Goal: Task Accomplishment & Management: Complete application form

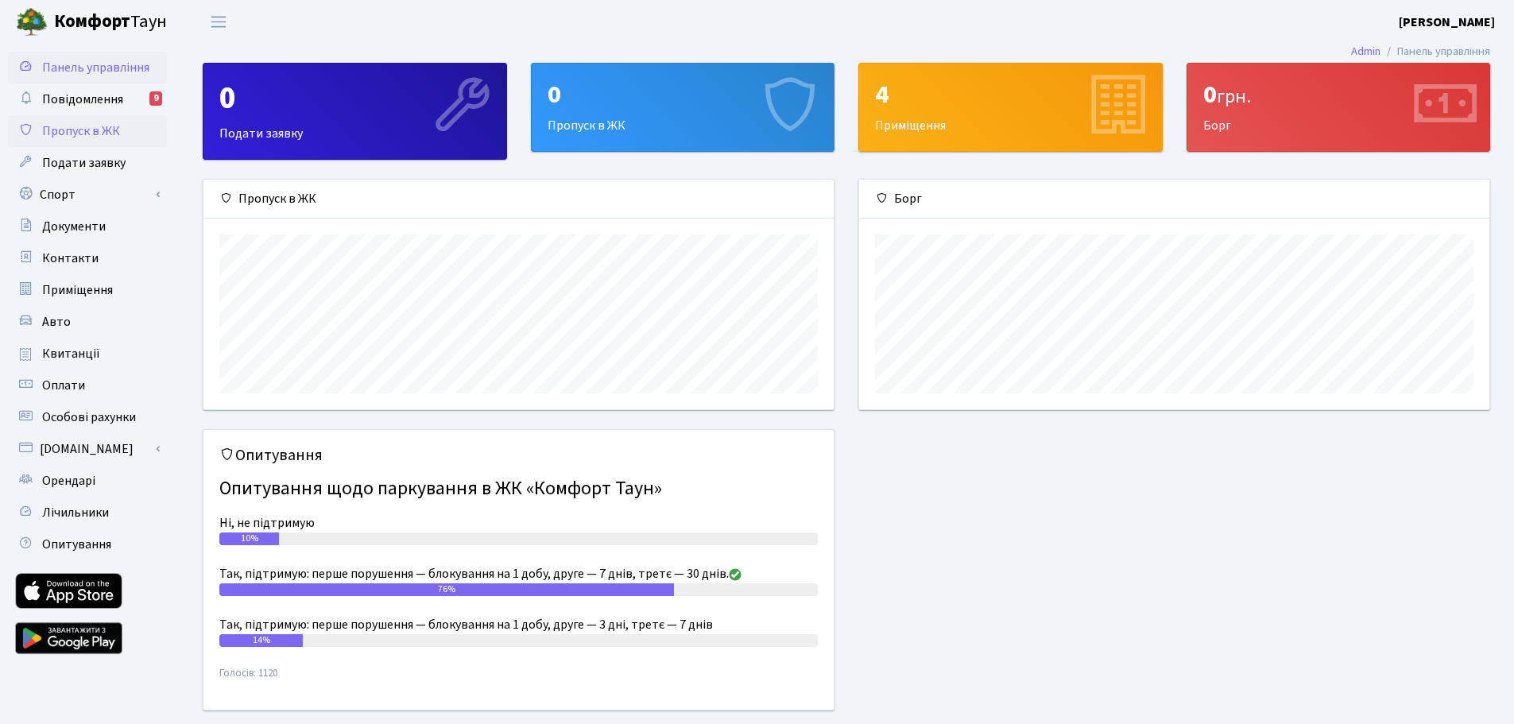
scroll to position [794533, 794133]
click at [89, 126] on span "Пропуск в ЖК" at bounding box center [81, 130] width 78 height 17
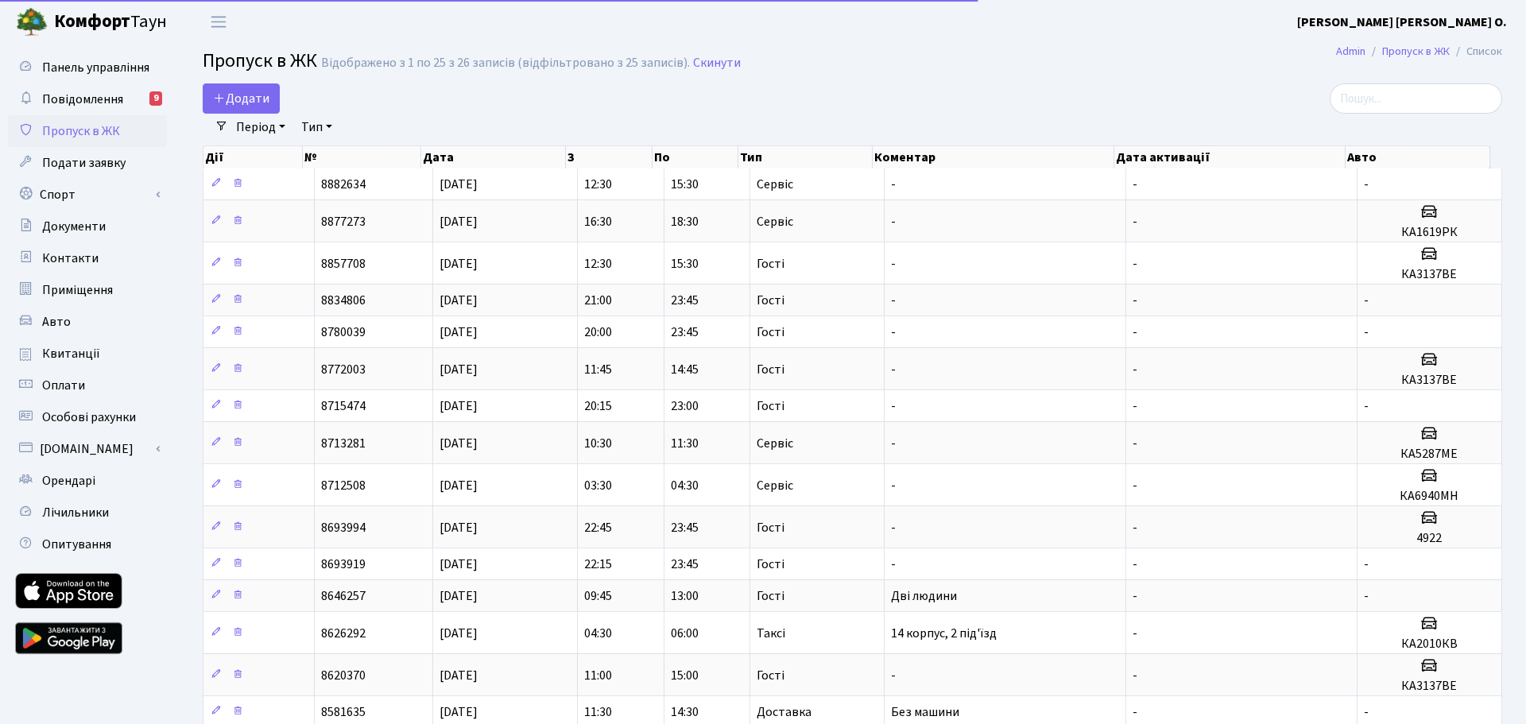
select select "25"
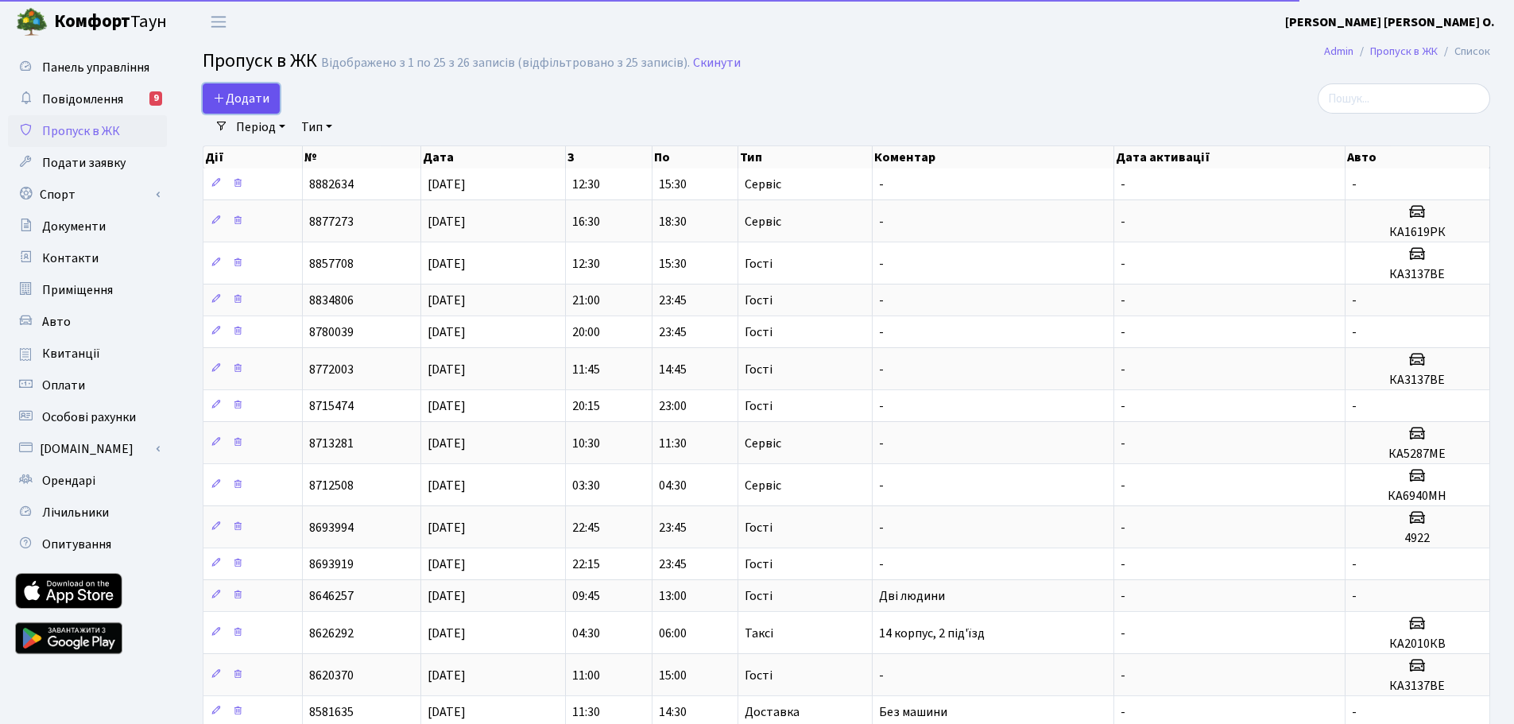
click at [236, 94] on span "Додати" at bounding box center [241, 98] width 56 height 17
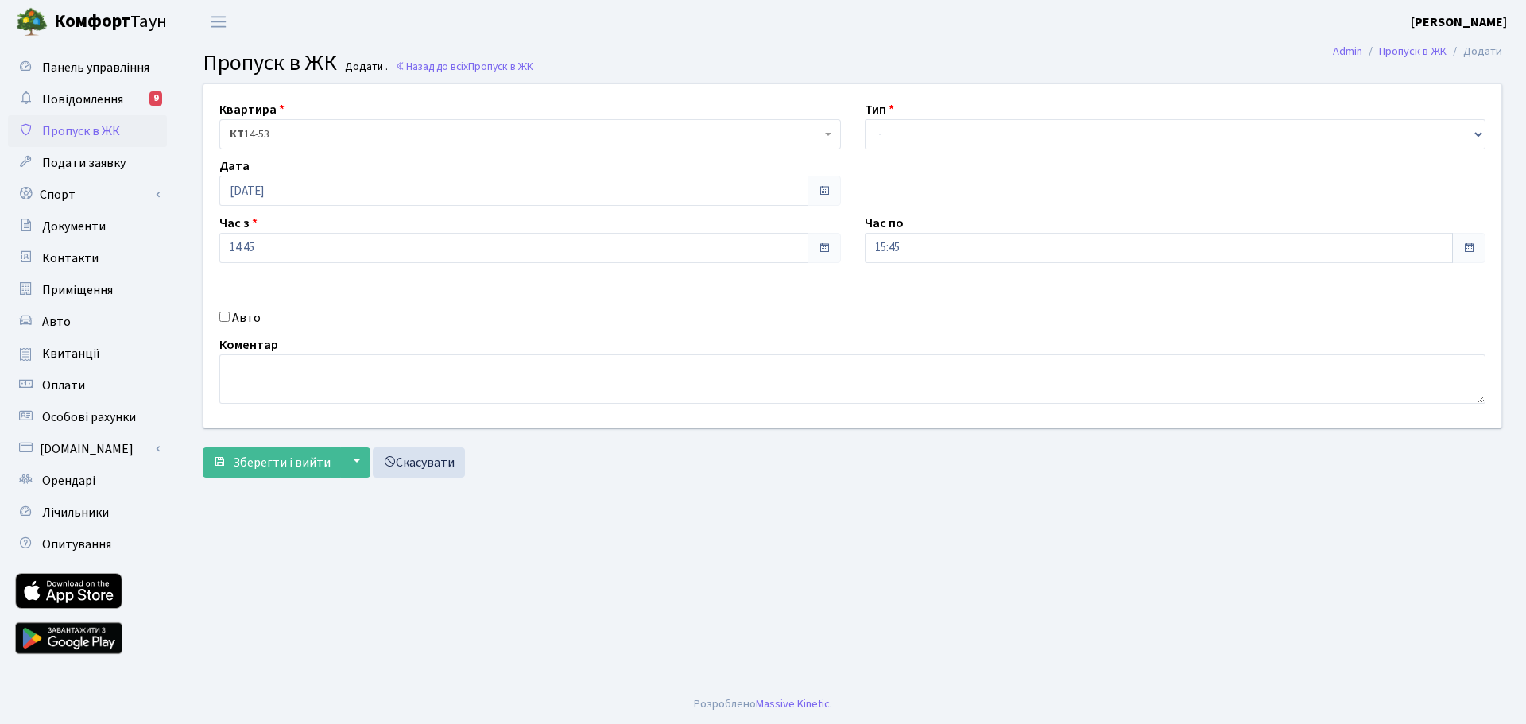
click at [88, 127] on span "Пропуск в ЖК" at bounding box center [81, 130] width 78 height 17
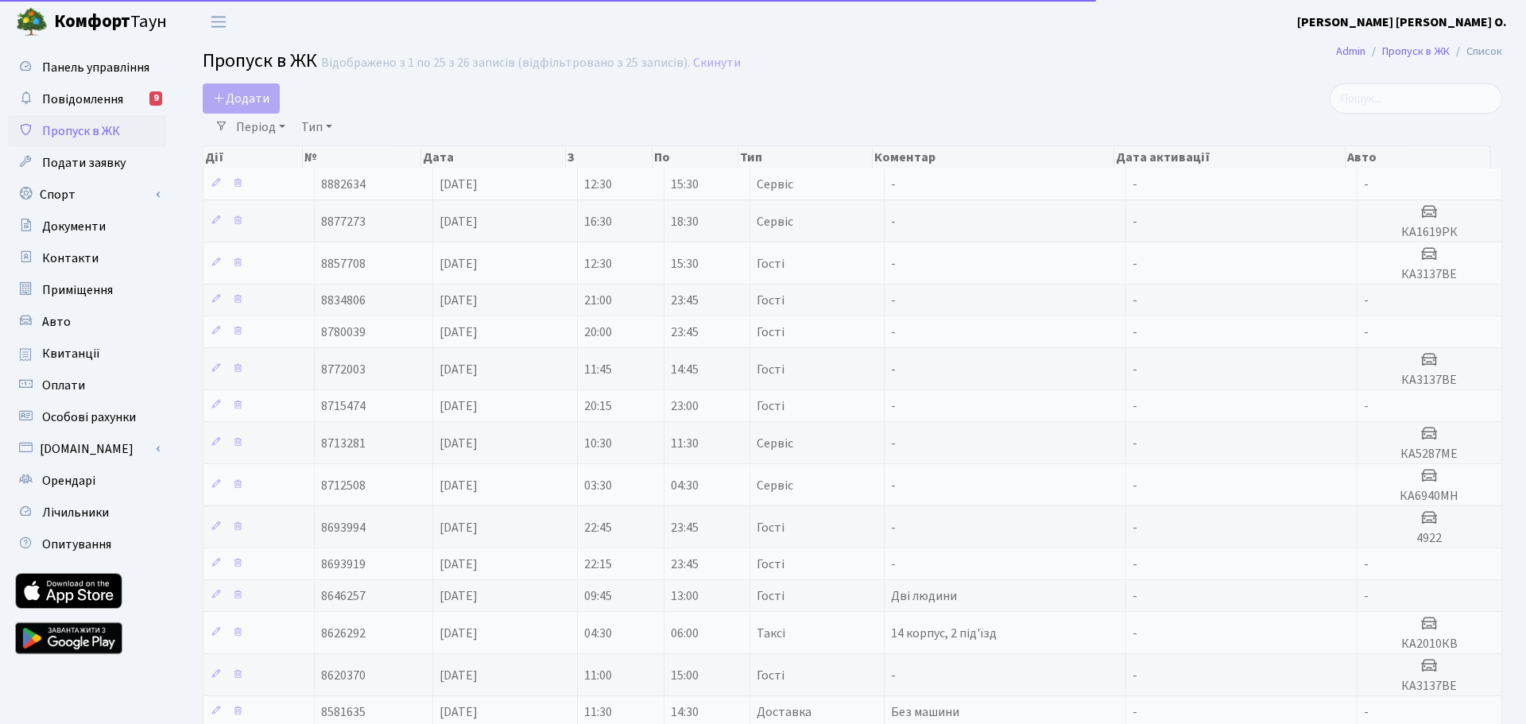
select select "25"
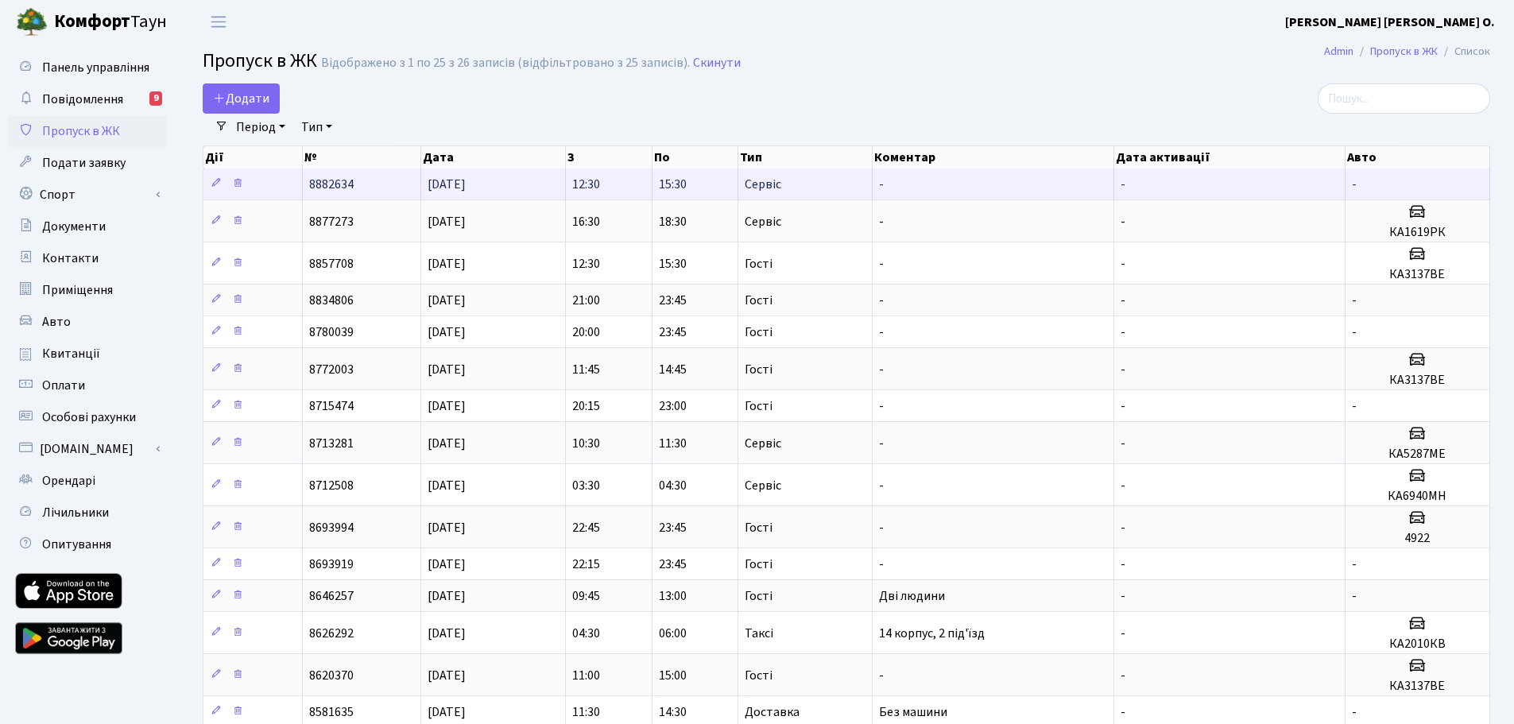
click at [526, 184] on td "14.08.2025" at bounding box center [493, 183] width 145 height 31
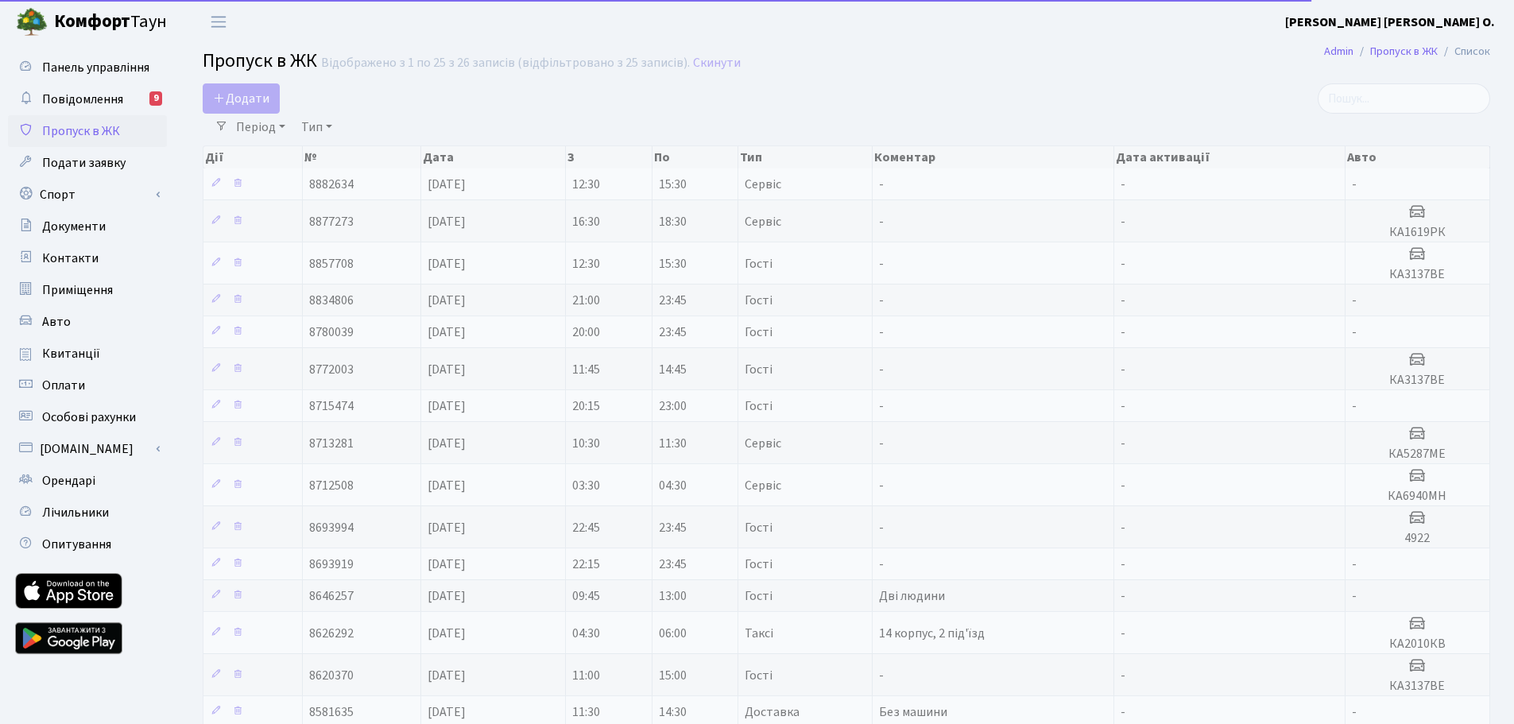
select select "25"
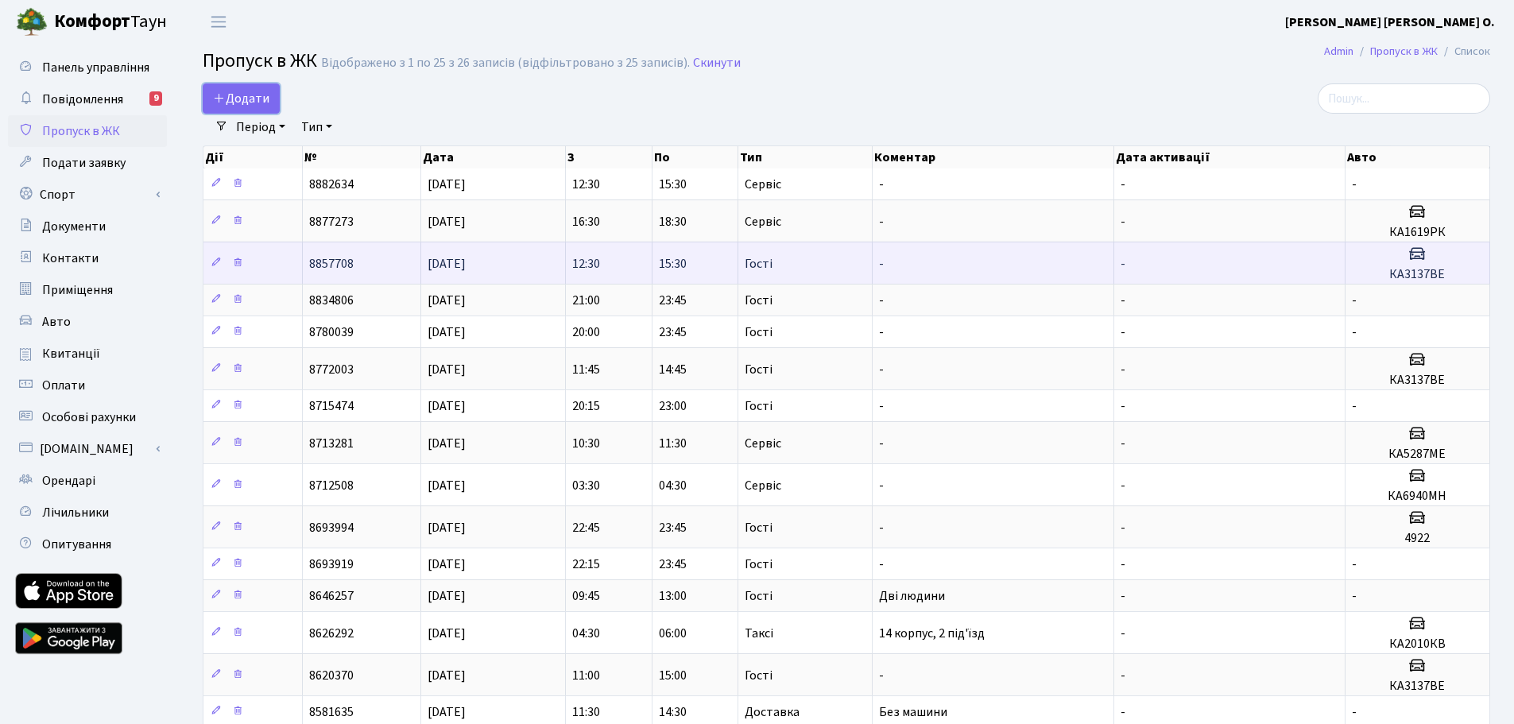
drag, startPoint x: 230, startPoint y: 92, endPoint x: 250, endPoint y: 249, distance: 157.7
click at [230, 92] on span "Додати" at bounding box center [241, 98] width 56 height 17
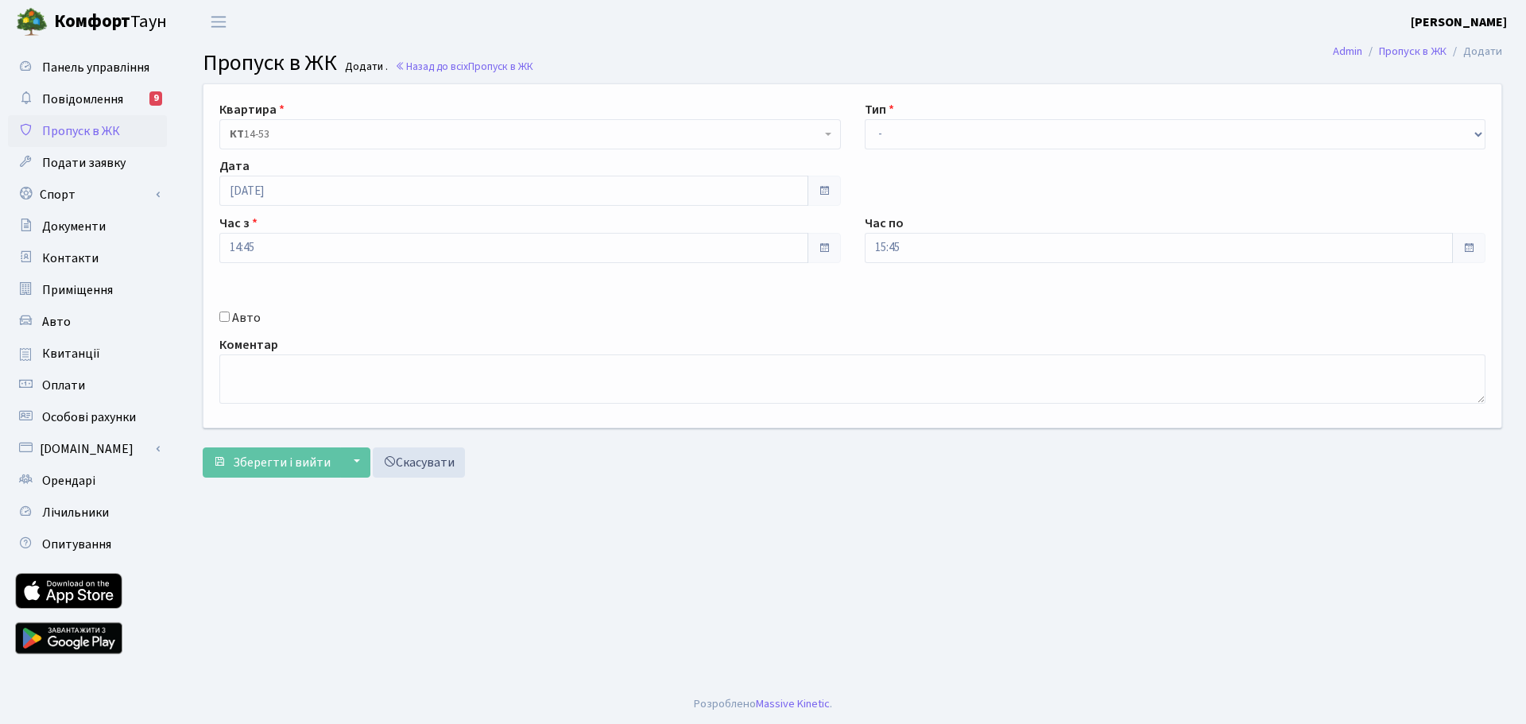
drag, startPoint x: 223, startPoint y: 316, endPoint x: 295, endPoint y: 361, distance: 85.3
click at [223, 315] on input "Авто" at bounding box center [224, 317] width 10 height 10
checkbox input "true"
click at [889, 307] on input "text" at bounding box center [1176, 304] width 622 height 30
type input "КА1619РК"
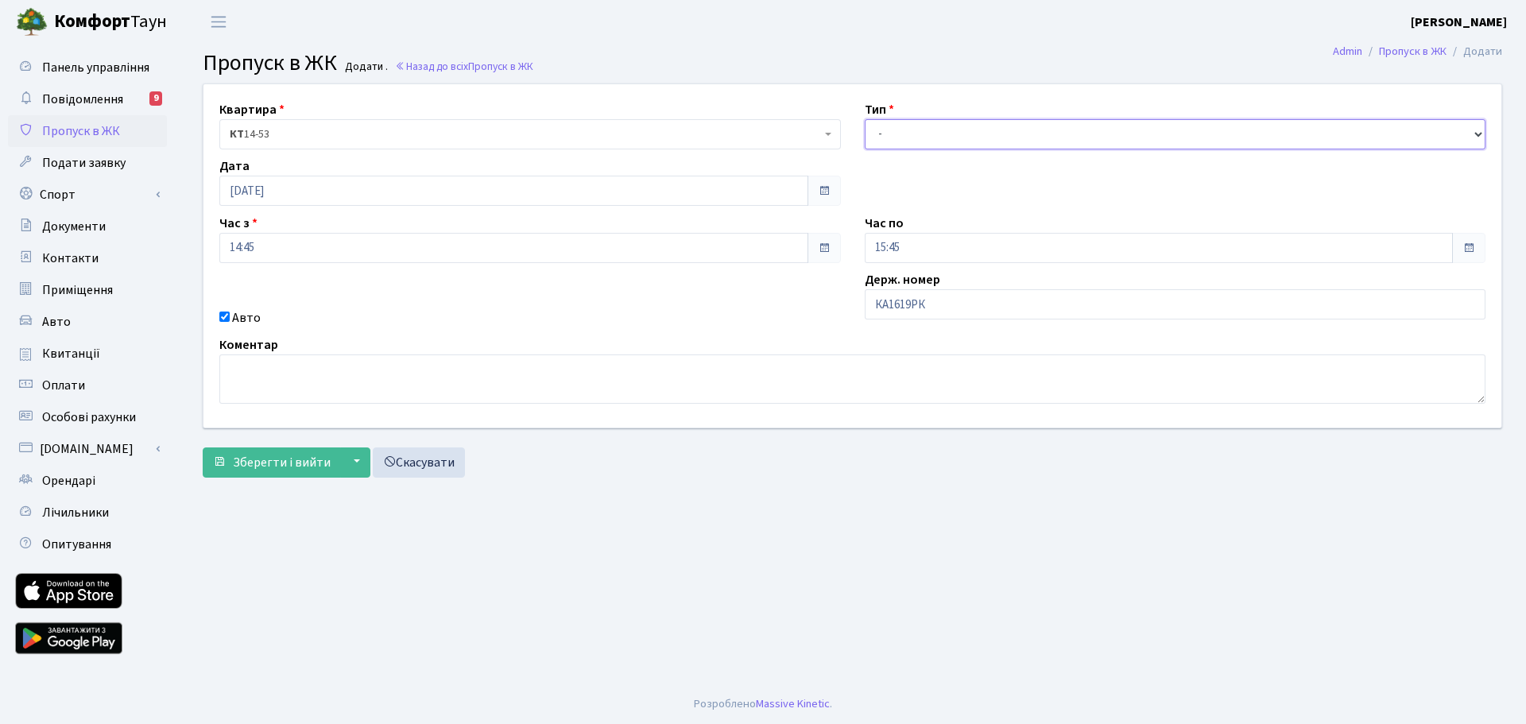
click at [1450, 132] on select "- Доставка Таксі Гості Сервіс" at bounding box center [1176, 134] width 622 height 30
select select "18"
click at [865, 119] on select "- Доставка Таксі Гості Сервіс" at bounding box center [1176, 134] width 622 height 30
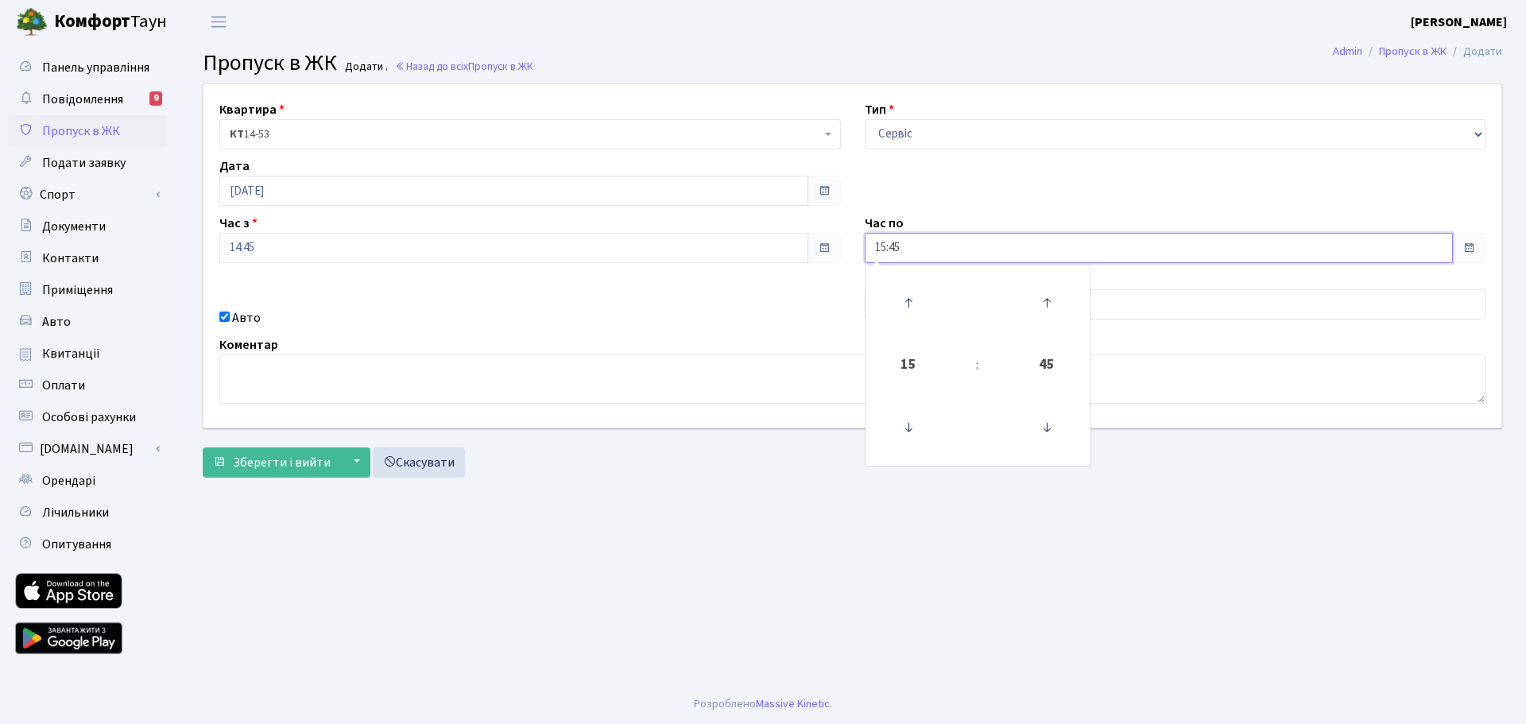
drag, startPoint x: 952, startPoint y: 248, endPoint x: 955, endPoint y: 261, distance: 13.7
click at [952, 247] on input "15:45" at bounding box center [1159, 248] width 589 height 30
click at [904, 298] on icon at bounding box center [908, 302] width 43 height 43
type input "16:45"
click at [811, 546] on main "Admin Пропуск в ЖК Додати Пропуск в ЖК Додати . Назад до всіх Пропуск в ЖК Квар…" at bounding box center [852, 364] width 1347 height 641
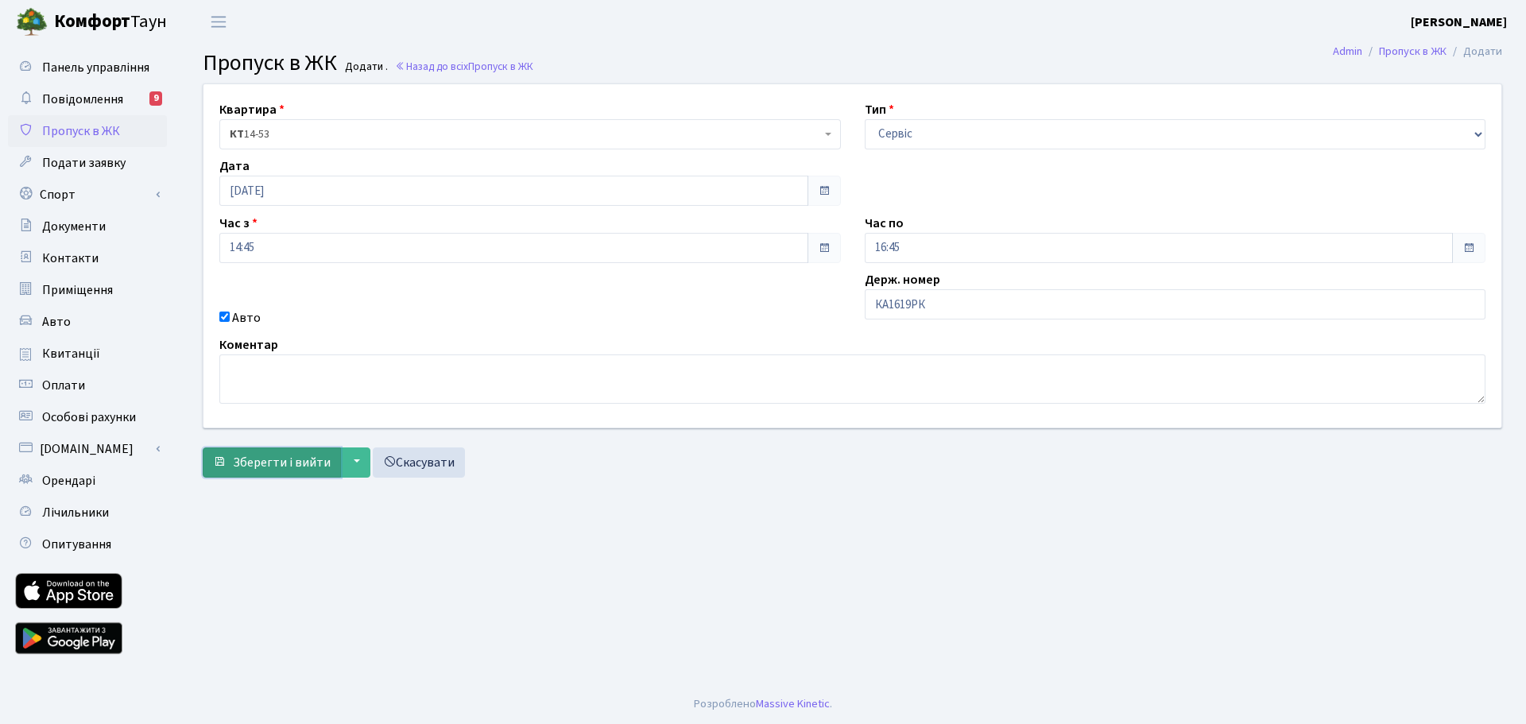
click at [282, 459] on span "Зберегти і вийти" at bounding box center [282, 462] width 98 height 17
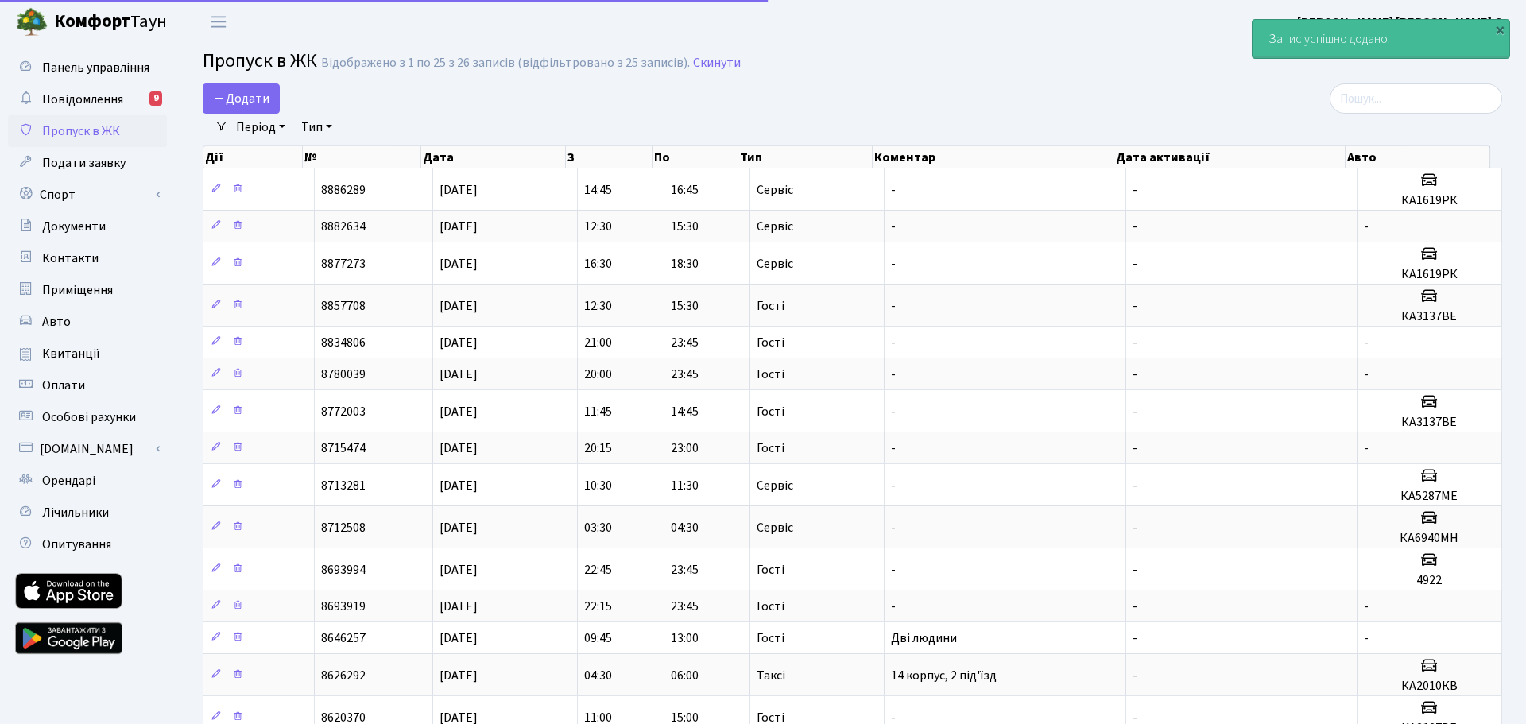
select select "25"
